Goal: Task Accomplishment & Management: Complete application form

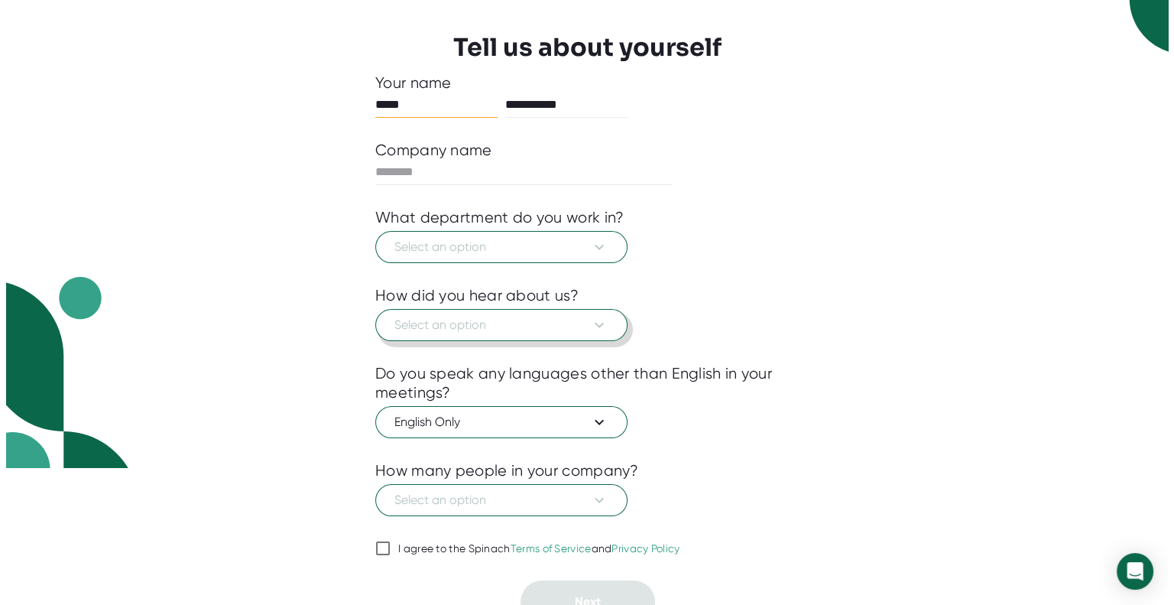
scroll to position [153, 0]
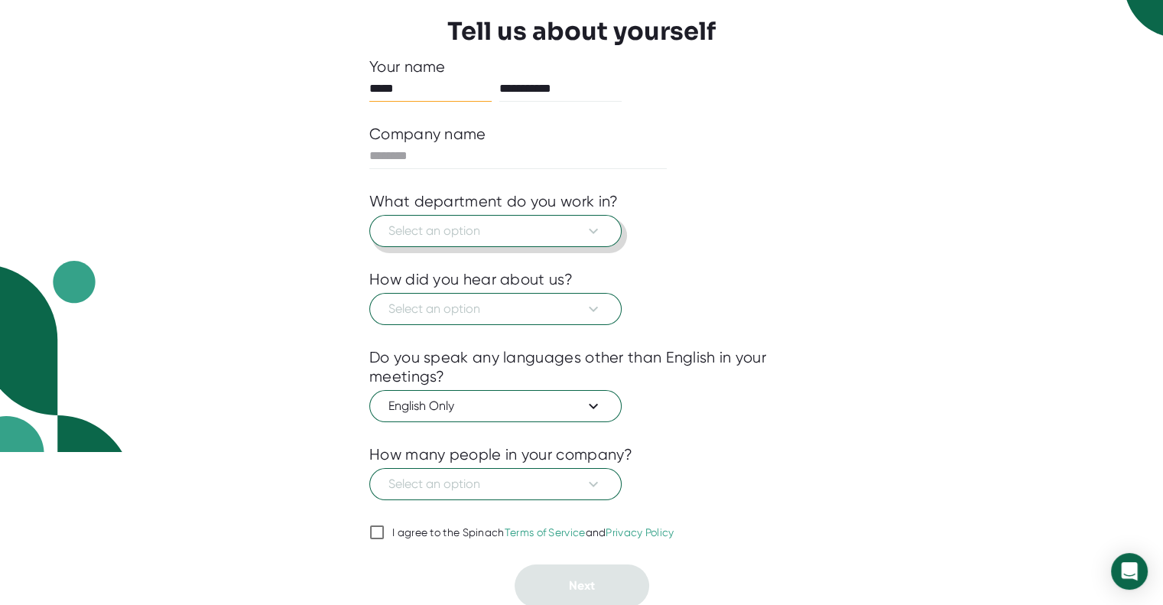
click at [570, 231] on span "Select an option" at bounding box center [495, 231] width 214 height 18
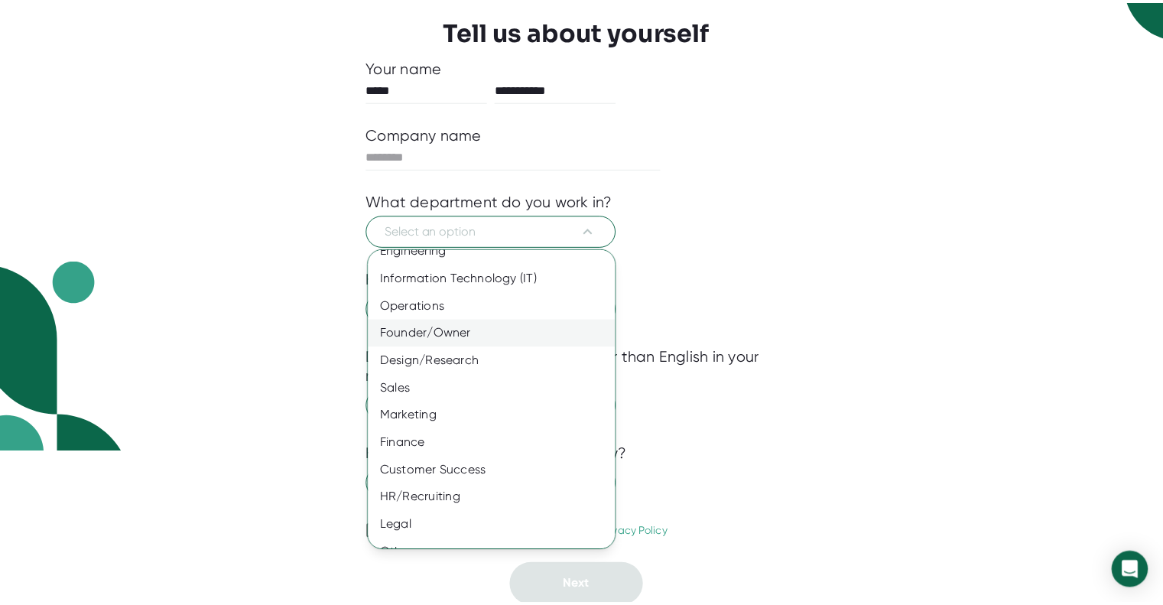
scroll to position [62, 0]
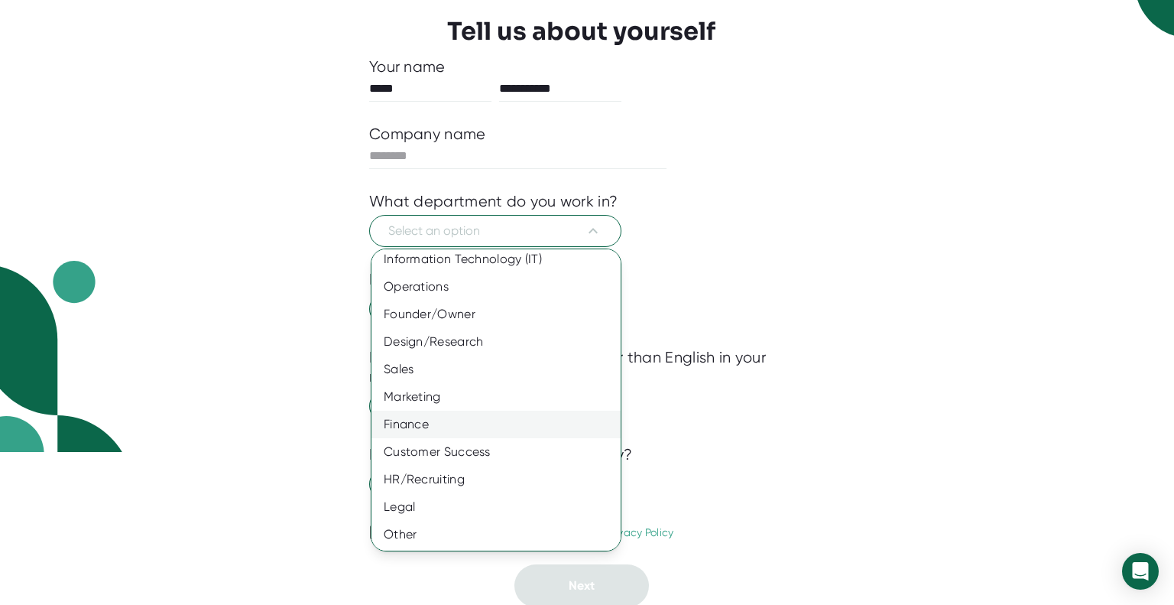
click at [430, 421] on div "Finance" at bounding box center [502, 425] width 261 height 28
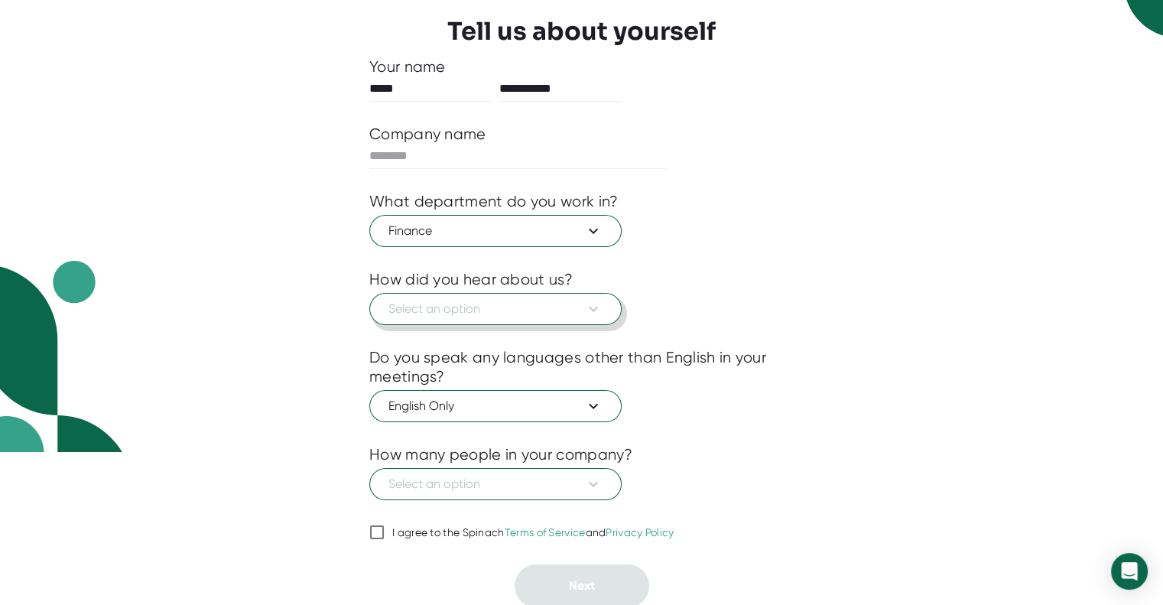
click at [453, 302] on span "Select an option" at bounding box center [495, 309] width 214 height 18
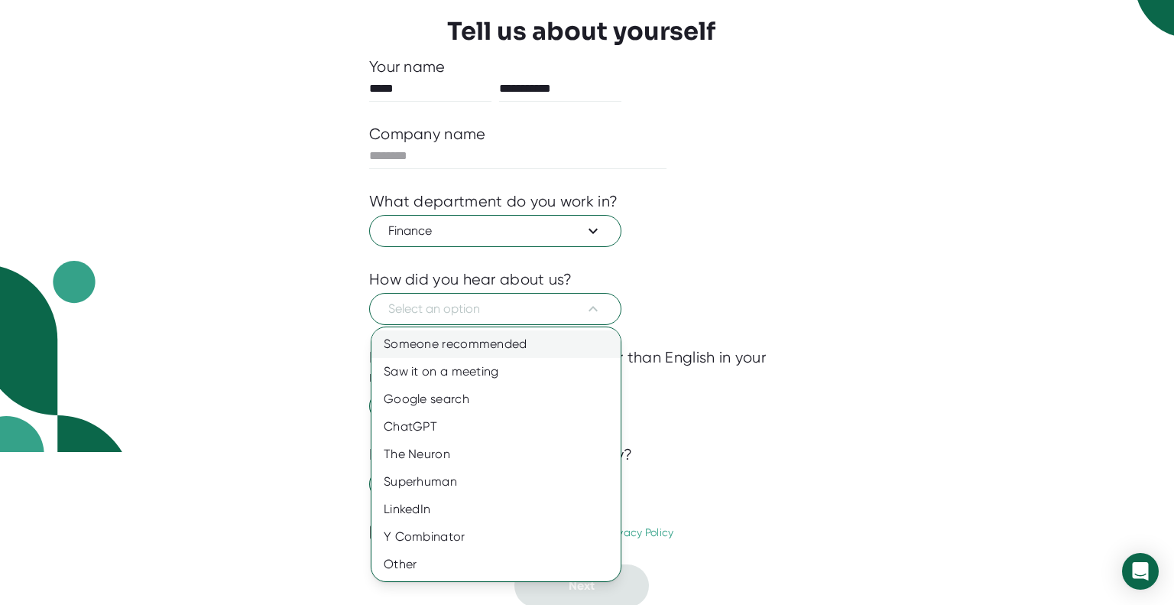
click at [457, 339] on div "Someone recommended" at bounding box center [496, 344] width 249 height 28
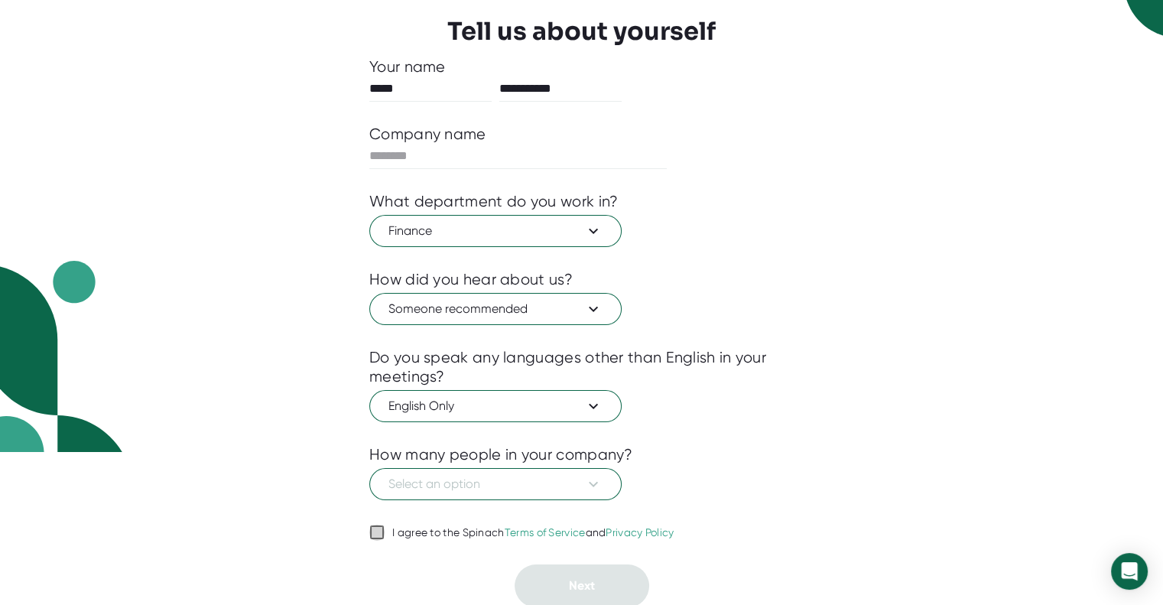
click at [382, 534] on input "I agree to the Spinach Terms of Service and Privacy Policy" at bounding box center [376, 532] width 15 height 18
checkbox input "true"
click at [560, 488] on span "Select an option" at bounding box center [495, 484] width 214 height 18
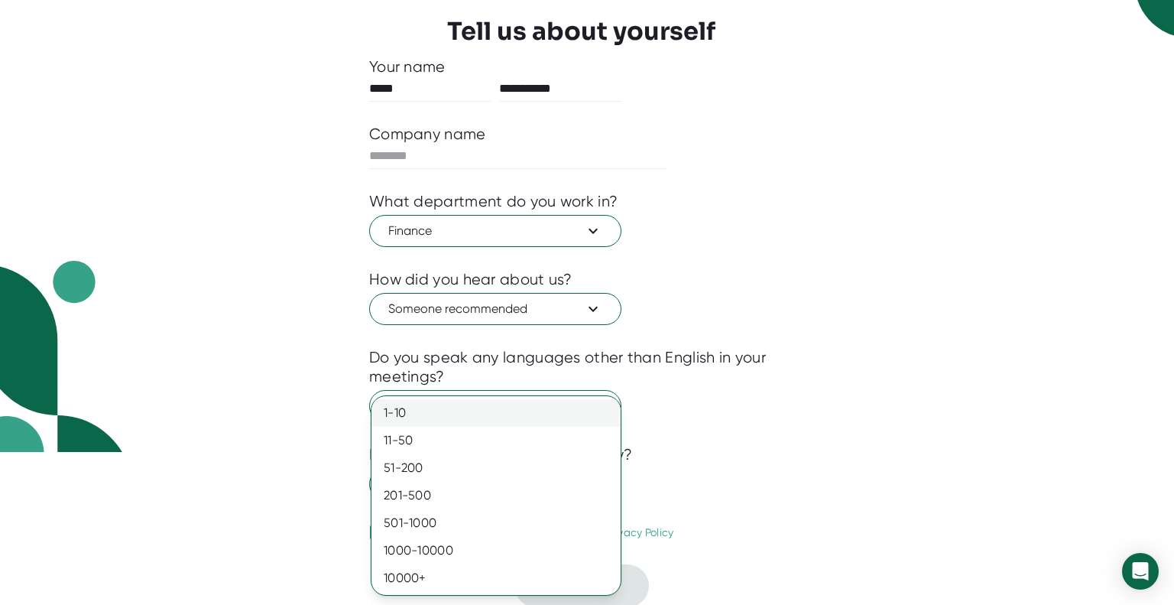
click at [471, 415] on div "1-10" at bounding box center [496, 413] width 249 height 28
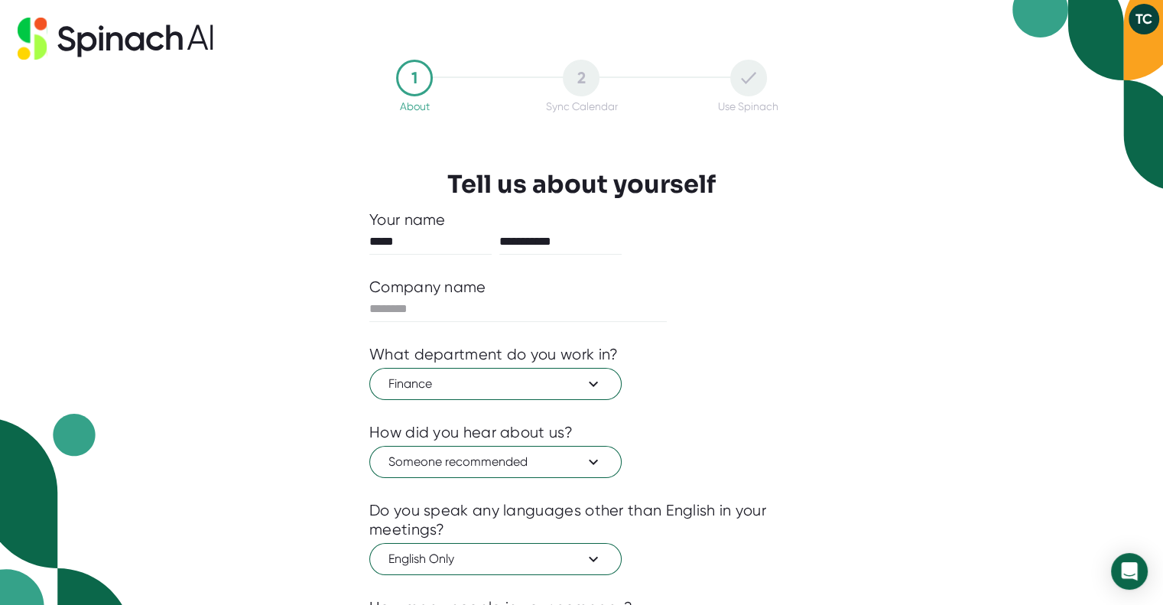
scroll to position [153, 0]
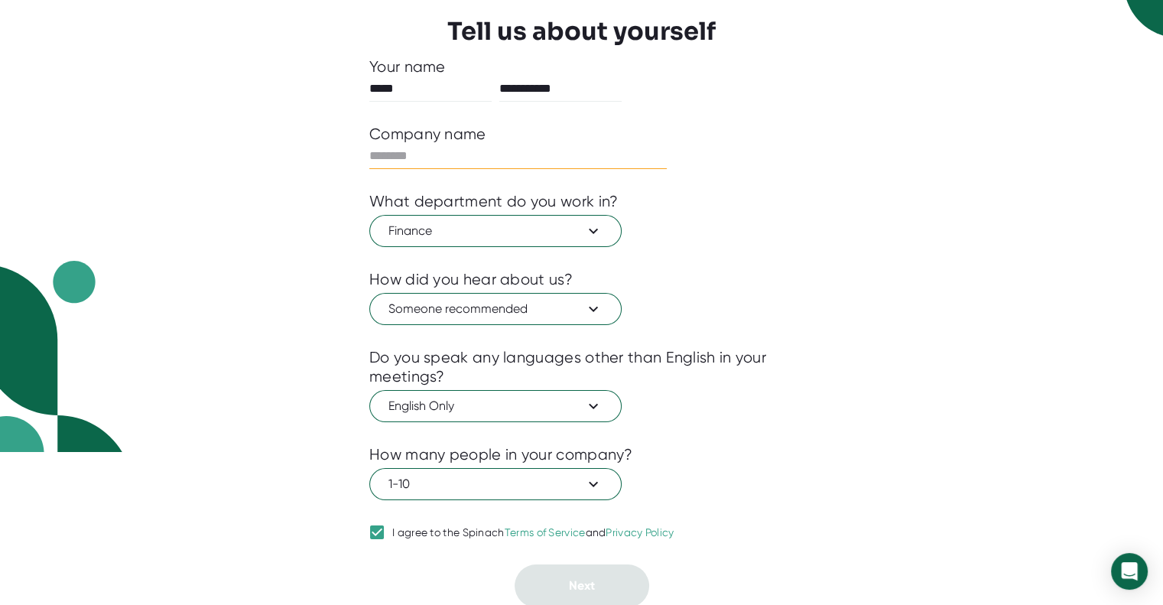
click at [469, 164] on input "text" at bounding box center [517, 156] width 297 height 24
type input "**"
click at [551, 571] on button "Next" at bounding box center [582, 585] width 135 height 43
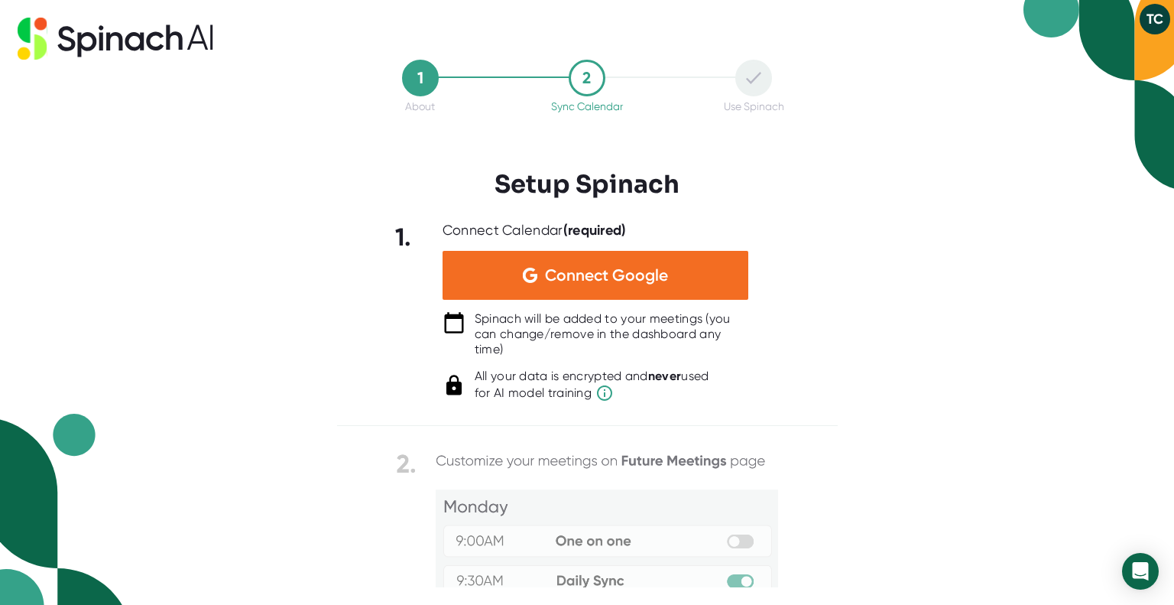
scroll to position [214, 0]
